Goal: Transaction & Acquisition: Purchase product/service

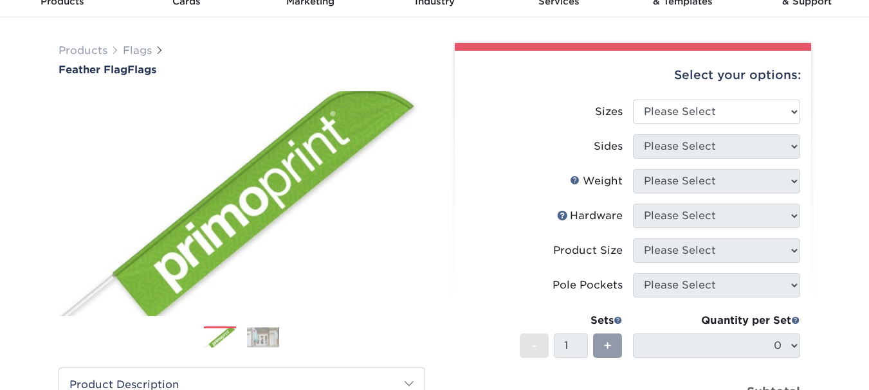
scroll to position [64, 0]
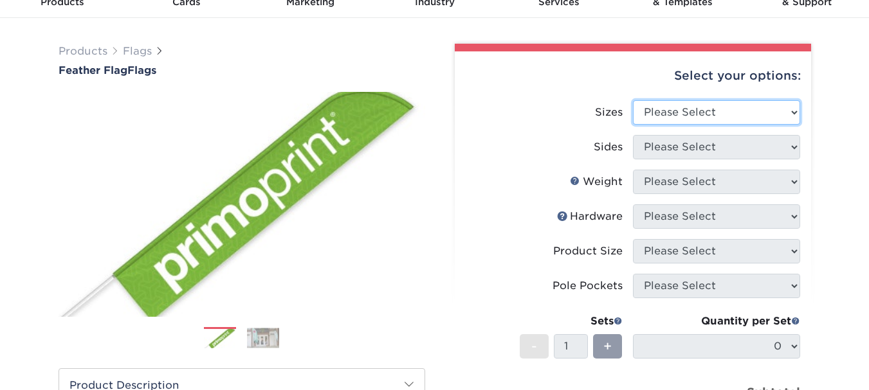
click at [732, 118] on select "Please Select 24" x 36" 24" x 81" 32" x 70" 32" x 99" 32" x 123" 36" x 123" 37"…" at bounding box center [716, 112] width 167 height 24
click at [727, 113] on select "Please Select 24" x 36" 24" x 81" 32" x 70" 32" x 99" 32" x 123" 36" x 123" 37"…" at bounding box center [716, 112] width 167 height 24
click at [745, 110] on select "Please Select 24" x 36" 24" x 81" 32" x 70" 32" x 99" 32" x 123" 36" x 123" 37"…" at bounding box center [716, 112] width 167 height 24
click at [748, 113] on select "Please Select 24" x 36" 24" x 81" 32" x 70" 32" x 99" 32" x 123" 36" x 123" 37"…" at bounding box center [716, 112] width 167 height 24
select select "24.00x81.00"
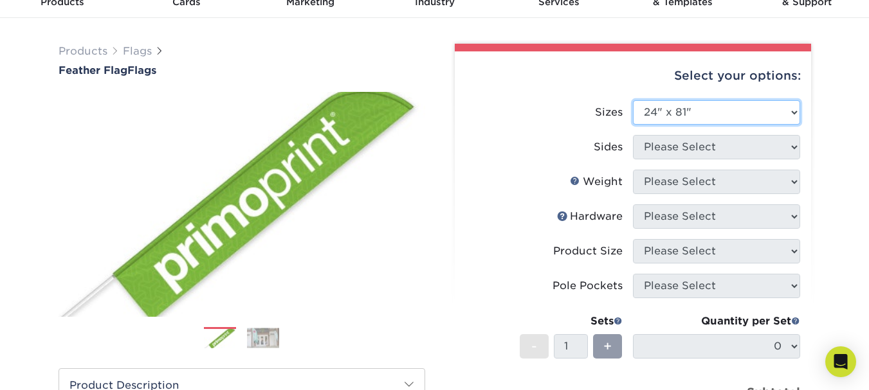
click at [633, 100] on select "Please Select 24" x 36" 24" x 81" 32" x 70" 32" x 99" 32" x 123" 36" x 123" 37"…" at bounding box center [716, 112] width 167 height 24
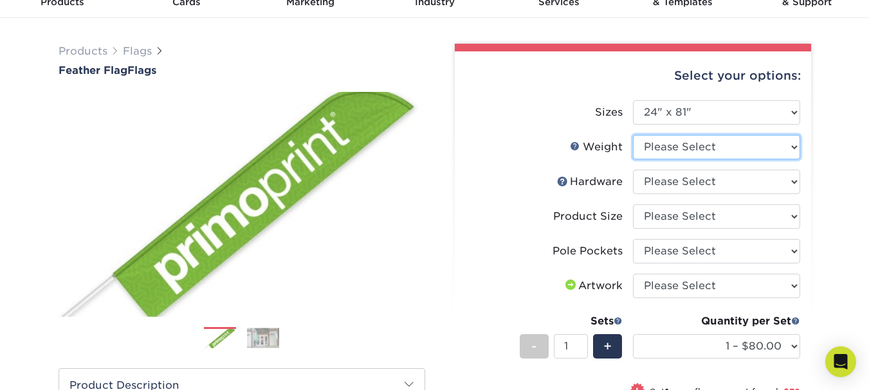
click at [746, 153] on select "Please Select 3OZPOLY" at bounding box center [716, 147] width 167 height 24
select select "3OZPOLY"
click at [633, 135] on select "Please Select 3OZPOLY" at bounding box center [716, 147] width 167 height 24
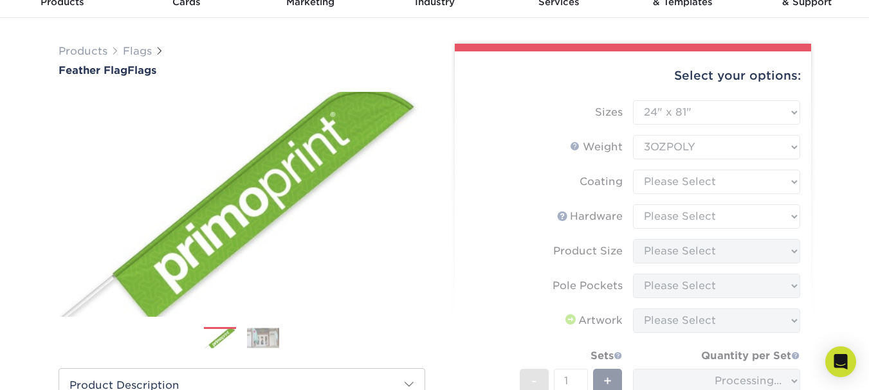
click at [706, 180] on form "Sizes Please Select 24" x 36" 24" x 81" 32" x 70" 32" x 99" 32" x 123" 36" x 12…" at bounding box center [633, 296] width 336 height 393
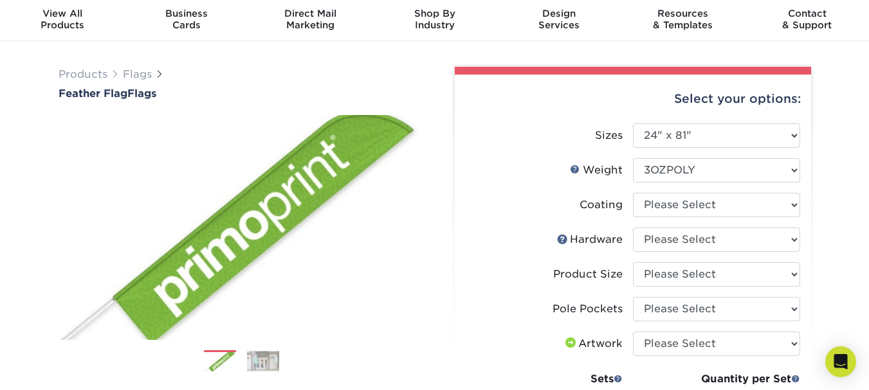
scroll to position [0, 0]
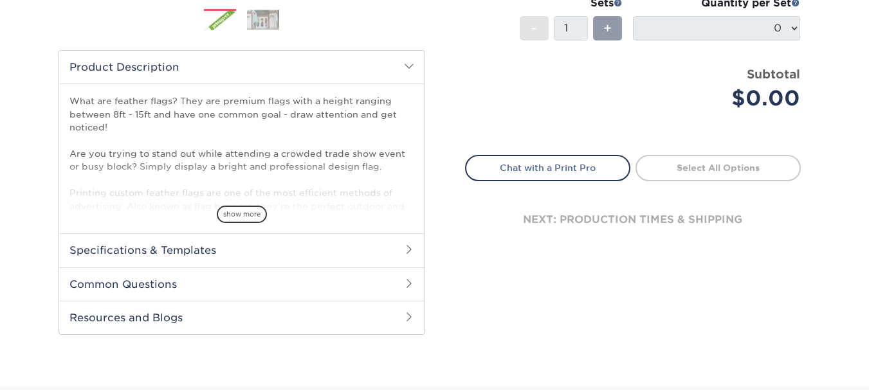
scroll to position [386, 0]
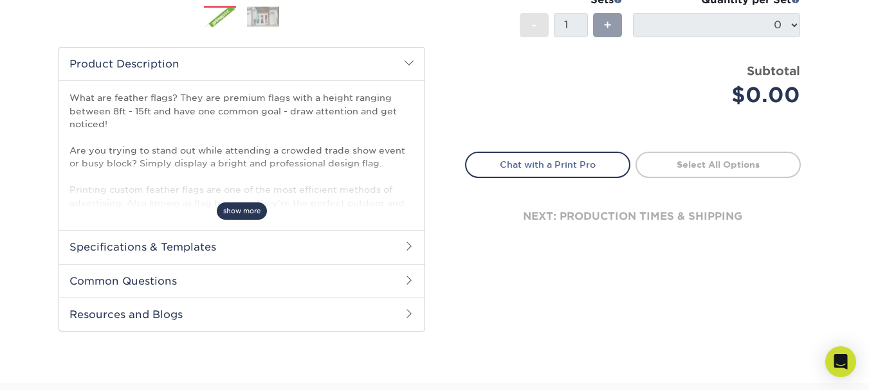
click at [258, 212] on span "show more" at bounding box center [242, 211] width 50 height 17
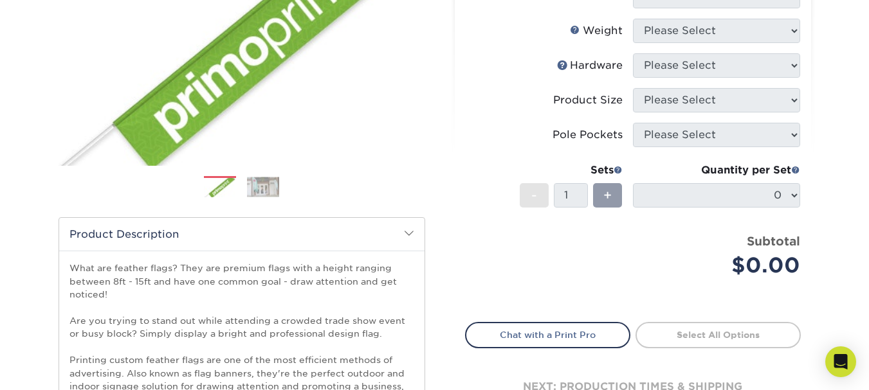
scroll to position [129, 0]
